Goal: Register for event/course

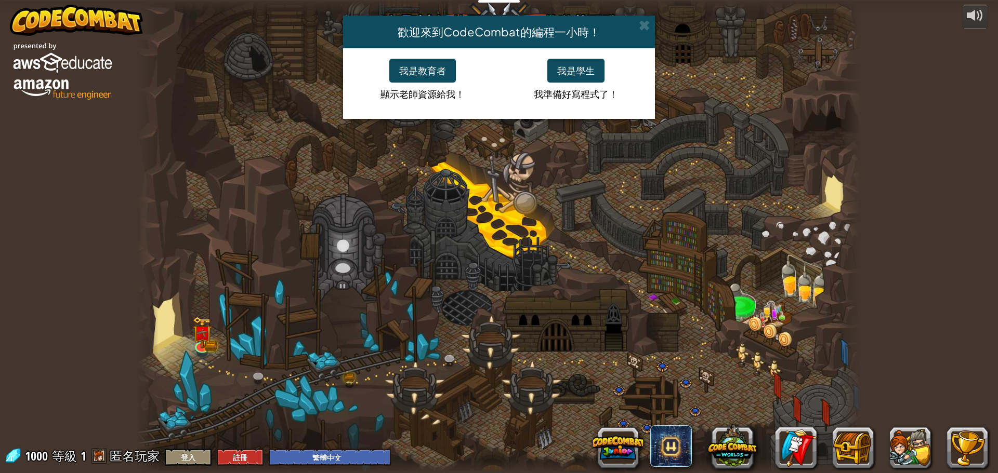
select select "zh-HANT"
click at [446, 77] on button "我是教育者" at bounding box center [422, 71] width 67 height 24
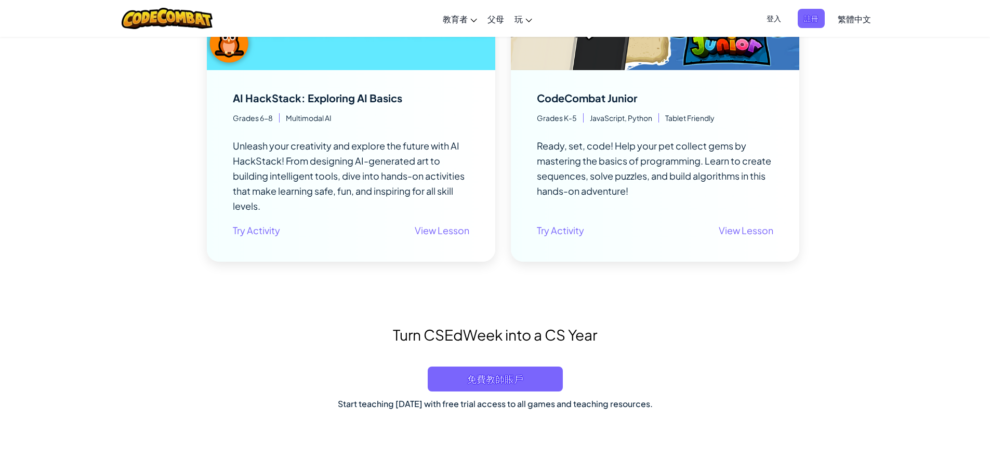
scroll to position [312, 0]
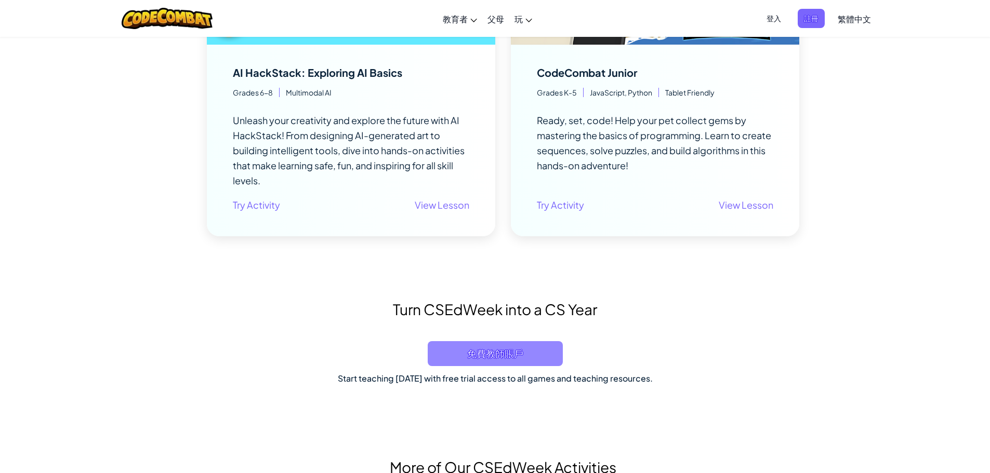
click at [495, 350] on span "免費教師賬戶" at bounding box center [495, 353] width 135 height 25
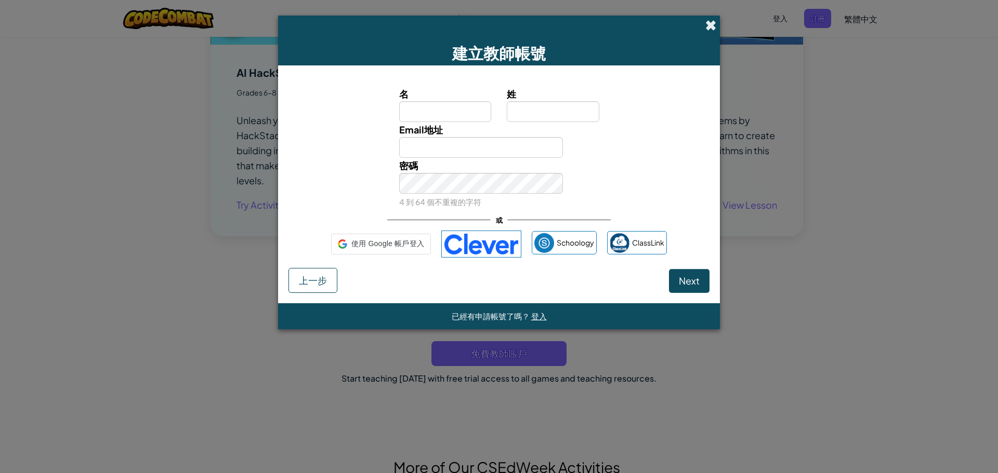
click at [715, 24] on span at bounding box center [710, 25] width 11 height 11
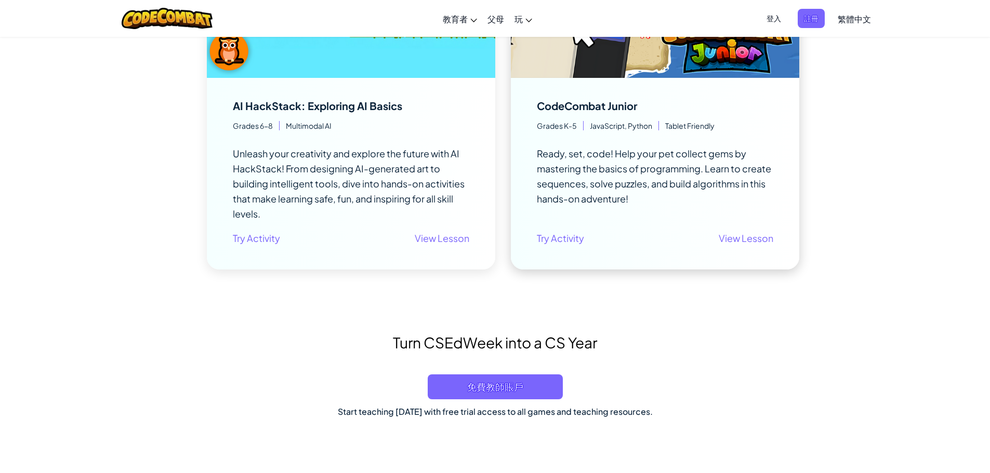
scroll to position [260, 0]
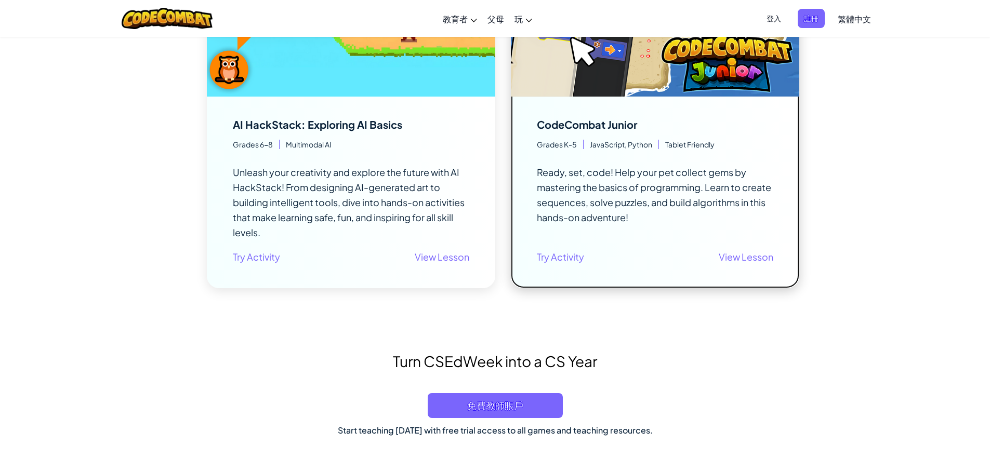
click at [725, 113] on div "CodeCombat Junior Ready, set, code! Help your pet collect gems by mastering the…" at bounding box center [655, 193] width 288 height 192
